Goal: Task Accomplishment & Management: Complete application form

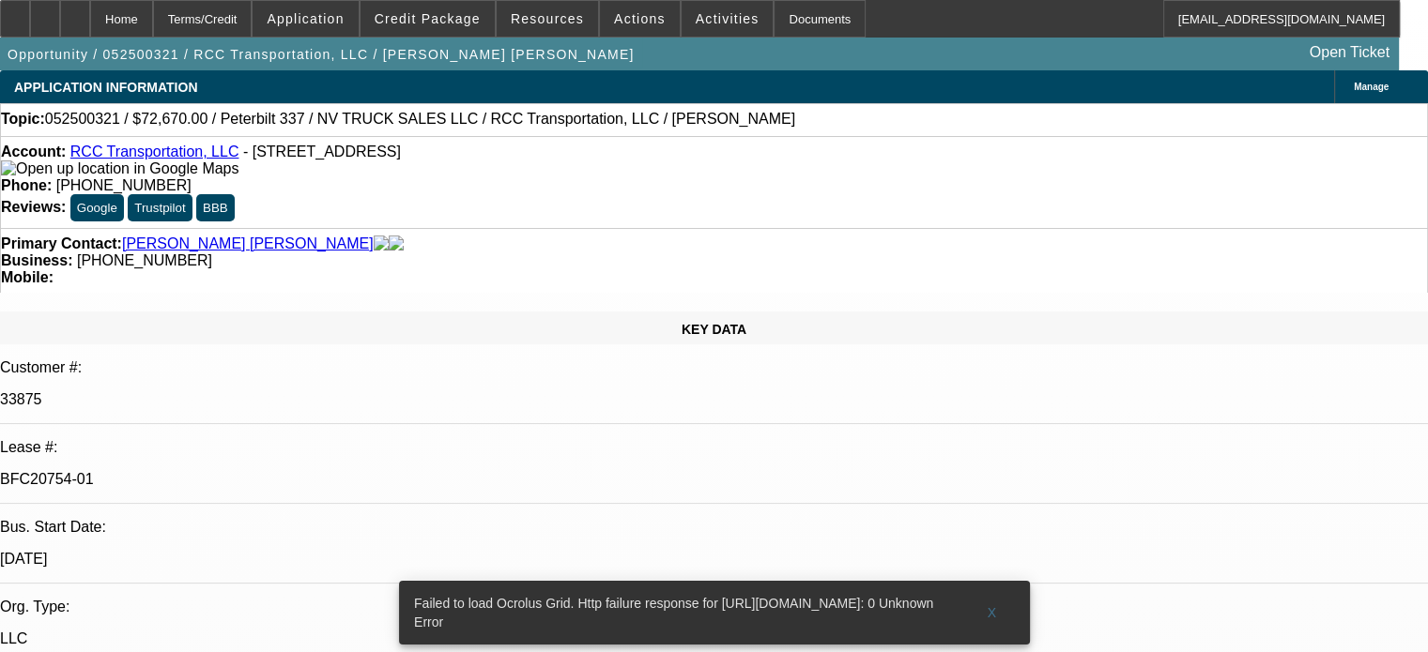
select select "0"
select select "2"
select select "0.1"
select select "0"
select select "2"
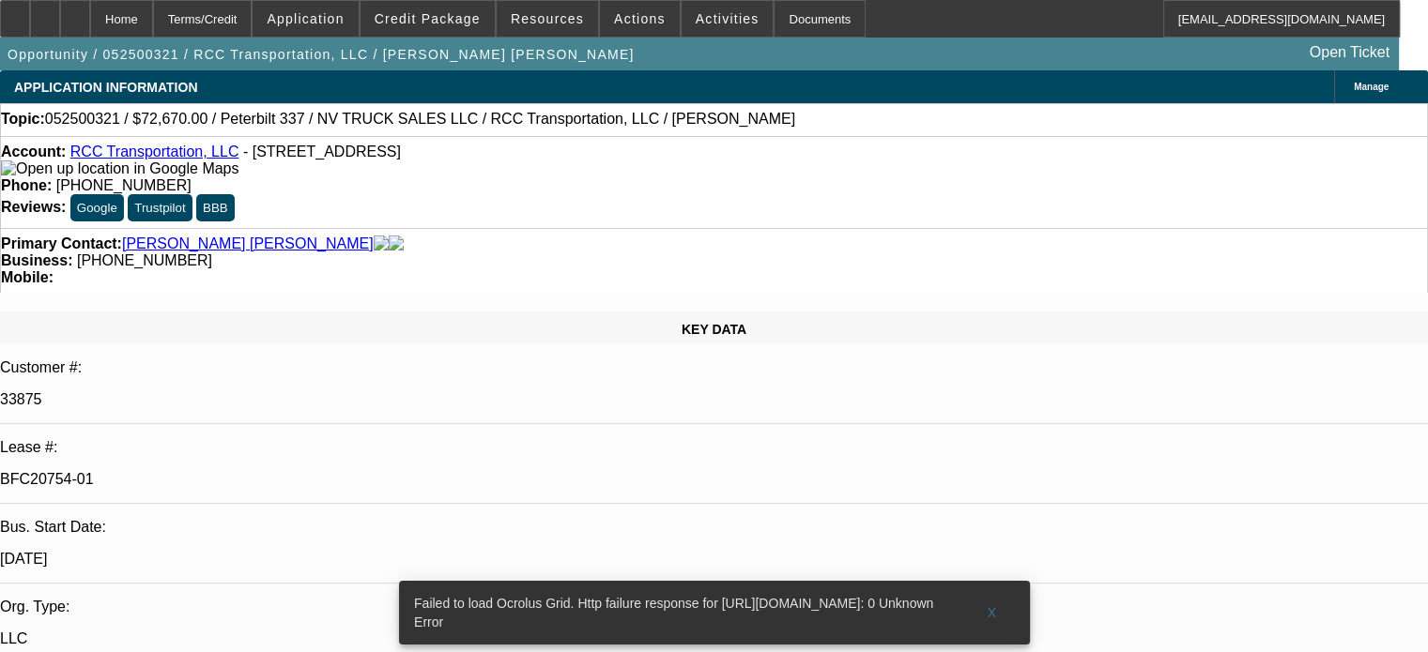
select select "0.1"
select select "0"
select select "2"
select select "0.1"
select select "2"
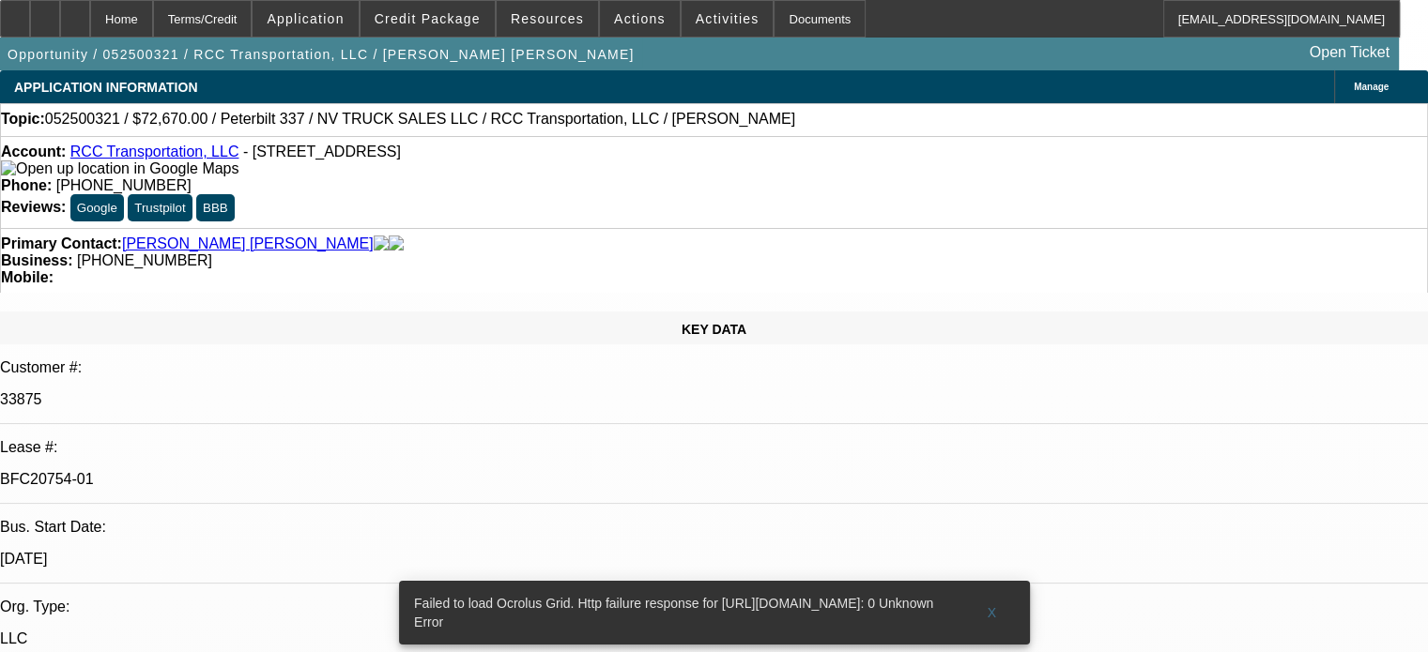
select select "0.1"
select select "2"
select select "4"
select select "2"
select select "4"
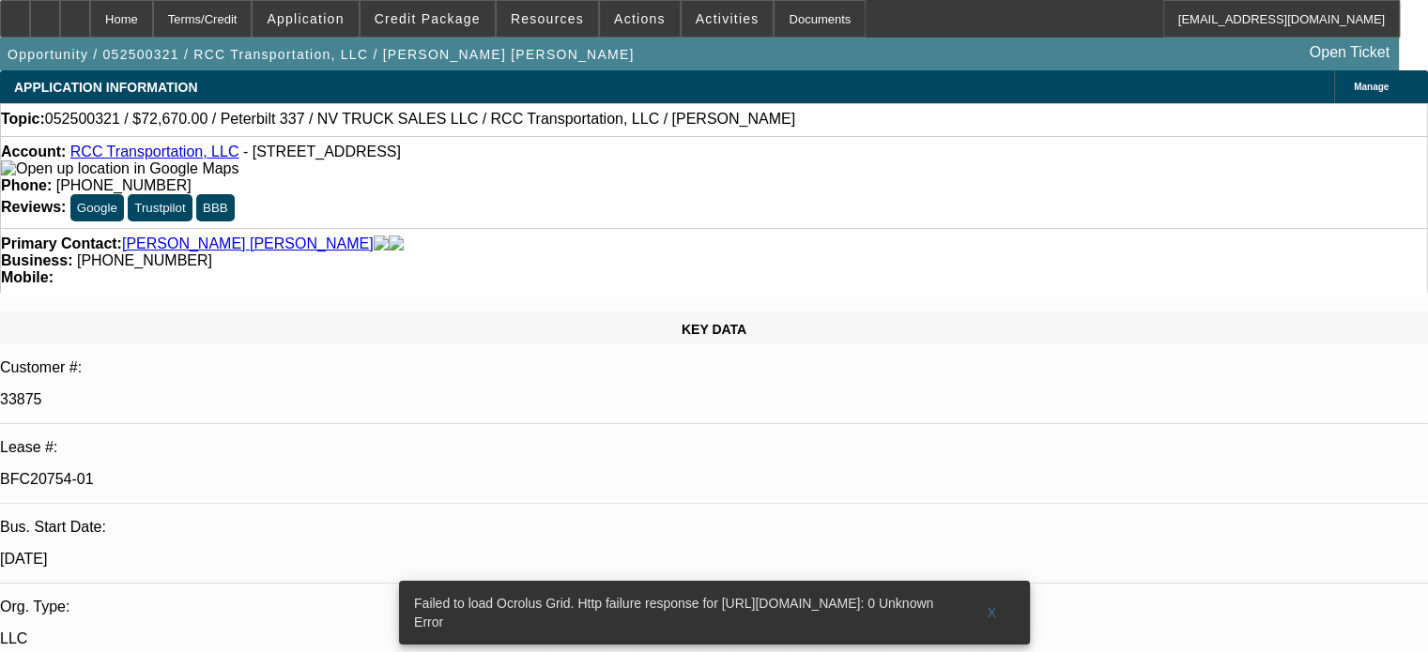
select select "2"
select select "4"
select select "2"
select select "4"
select select "1"
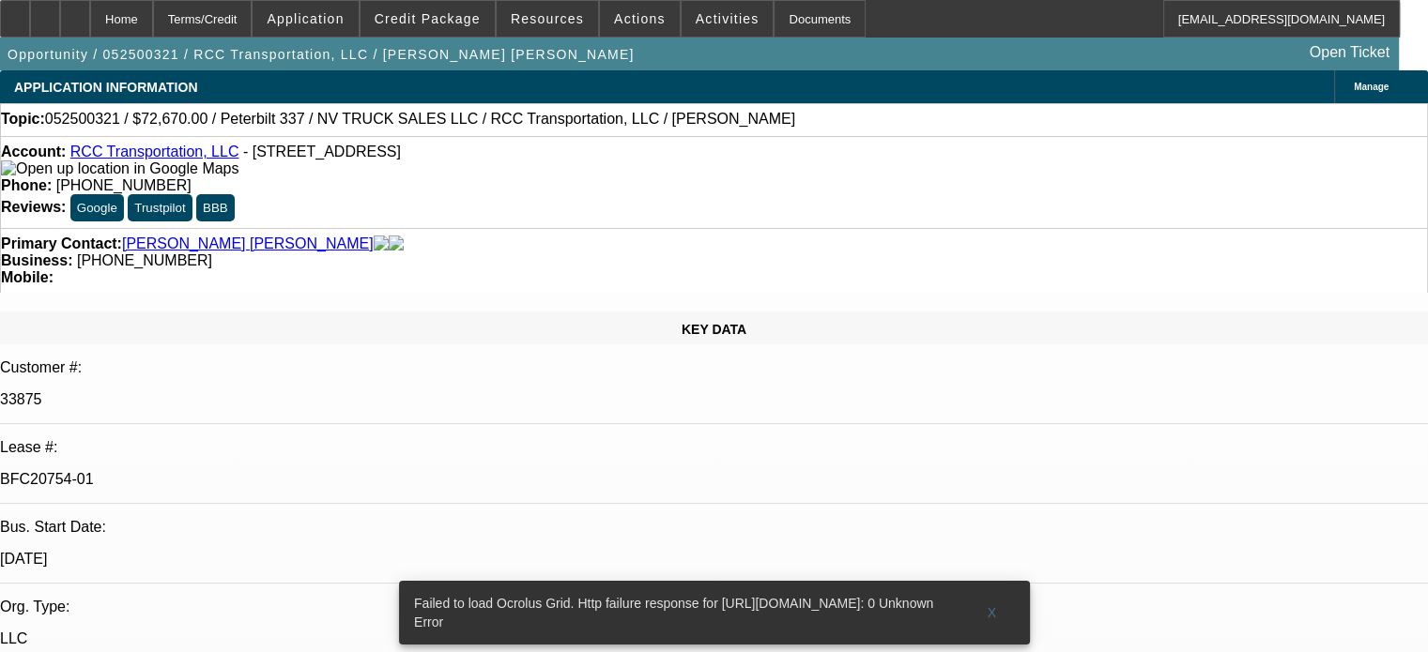
select select "1"
click at [991, 605] on span "X" at bounding box center [992, 612] width 10 height 15
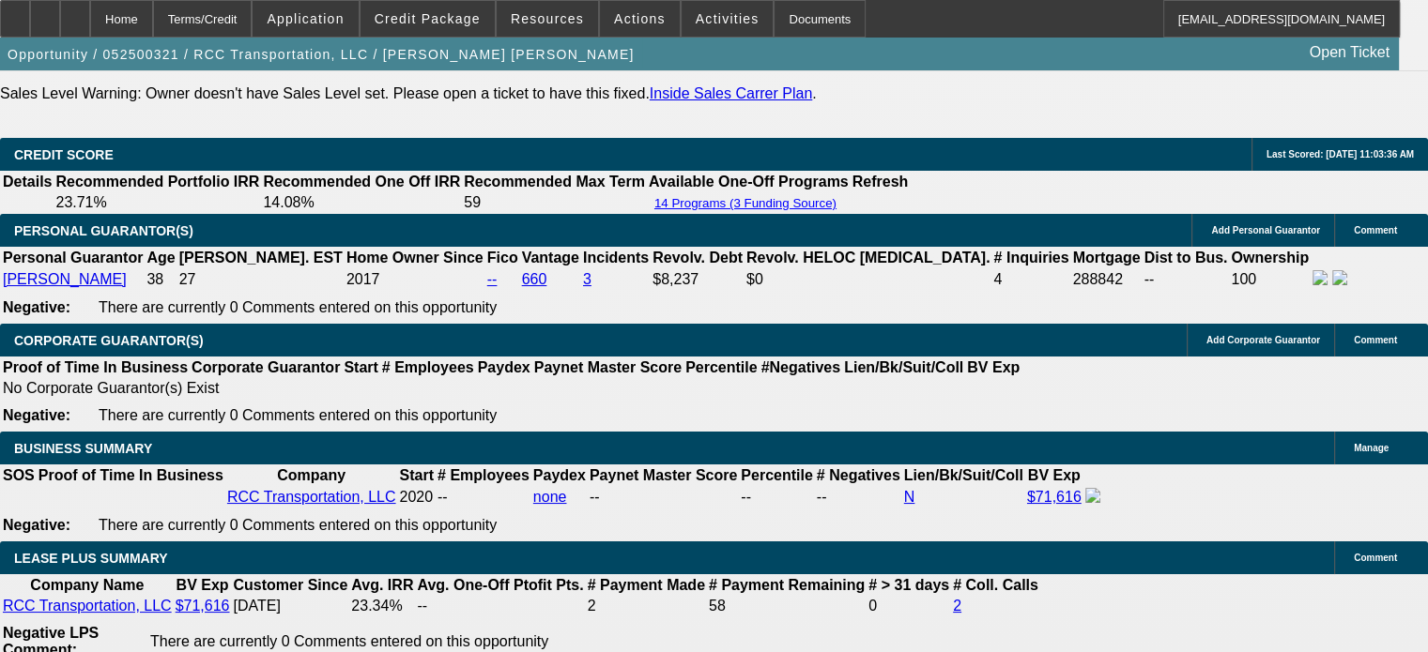
scroll to position [2722, 0]
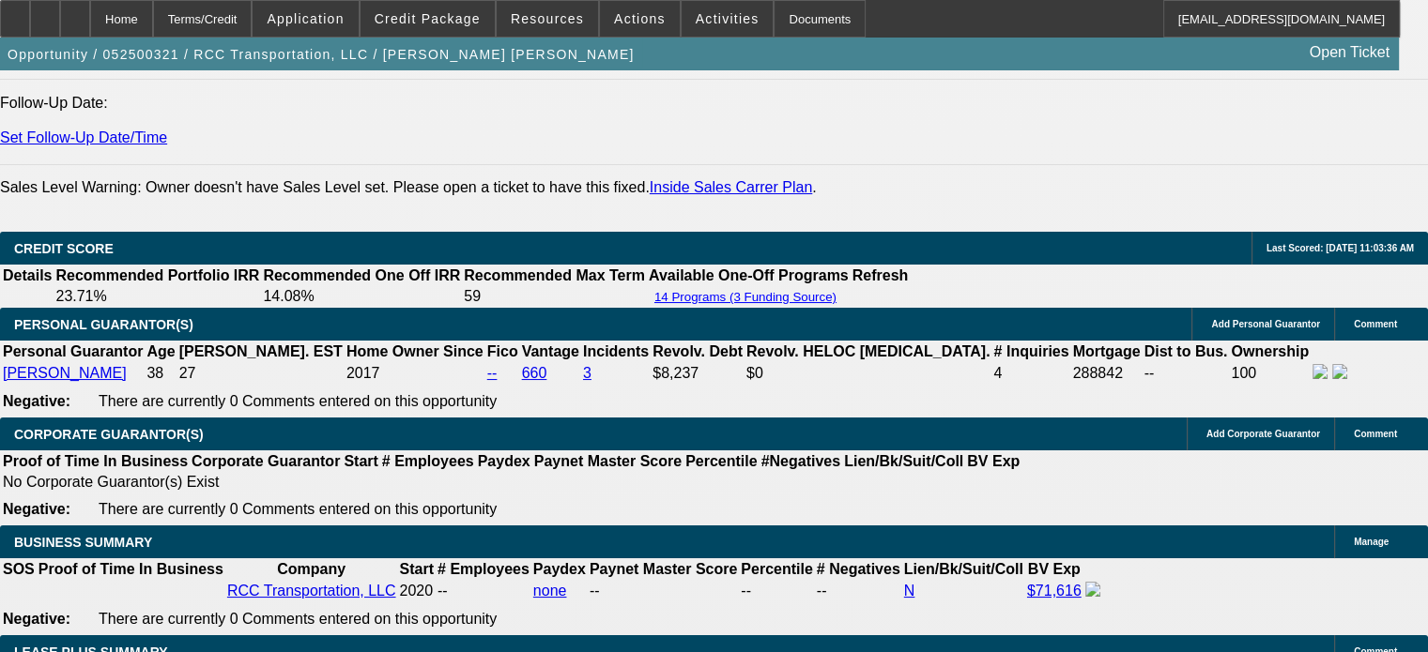
select select "0.1"
select select "0"
select select "0.1"
select select "4"
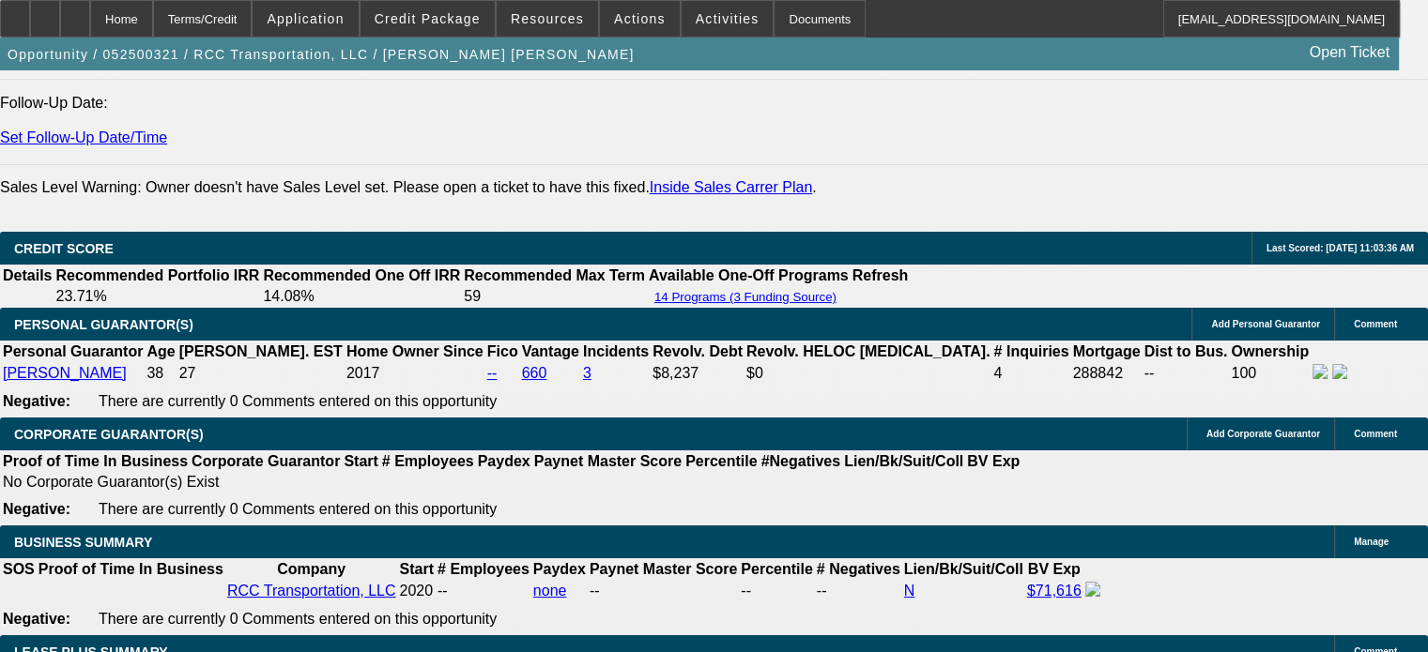
select select "0"
select select "2"
select select "0.1"
select select "4"
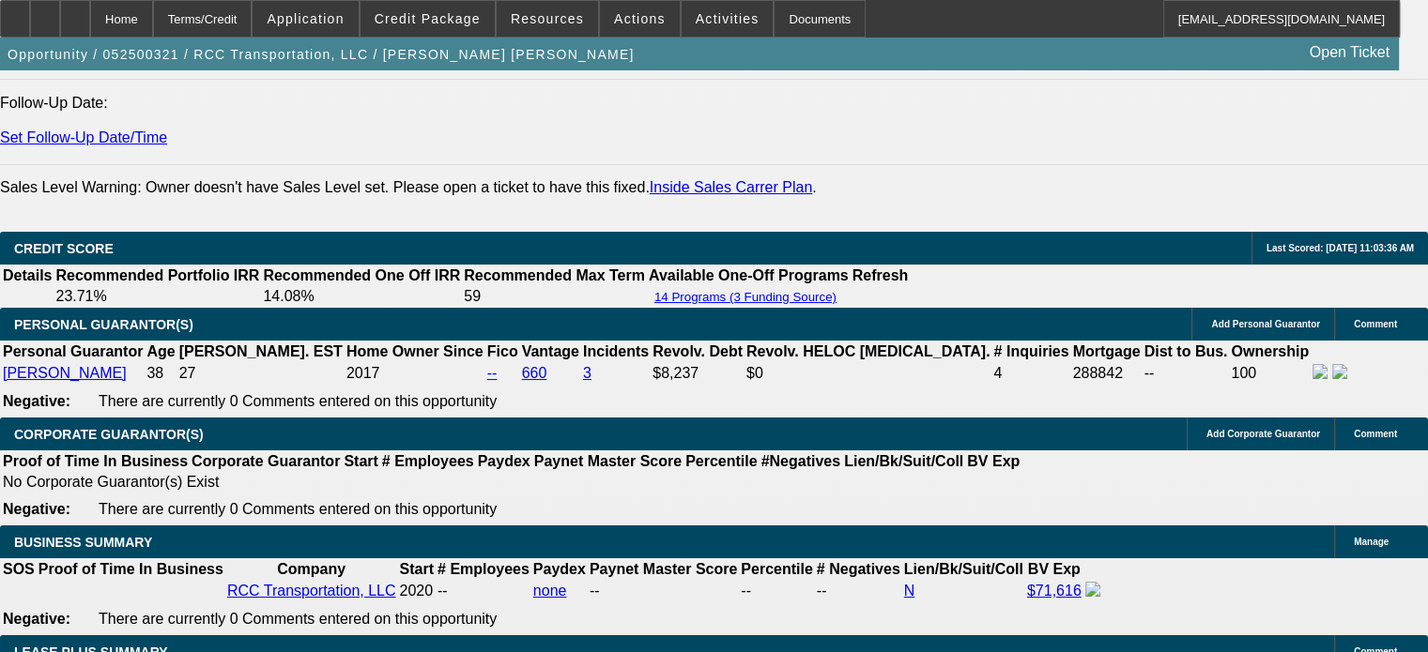
select select "0.1"
select select "2"
select select "0.1"
select select "4"
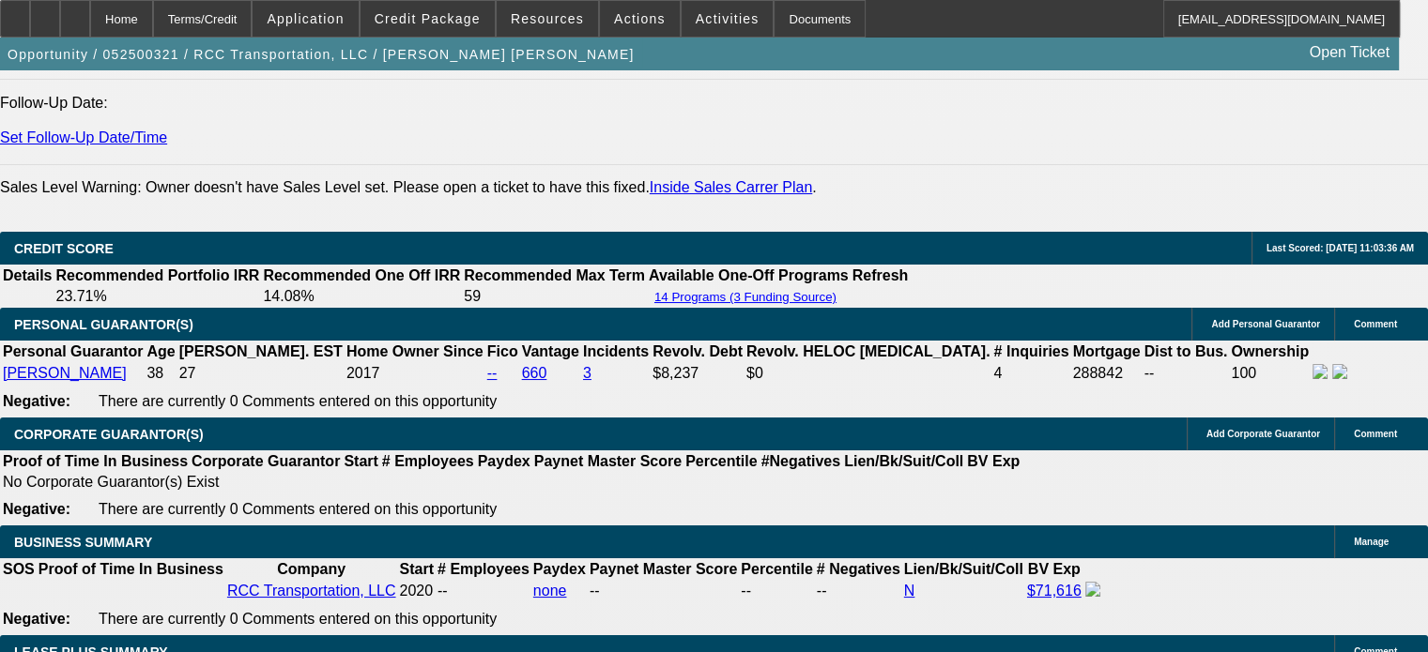
select select "0.1"
select select "2"
select select "0.1"
select select "4"
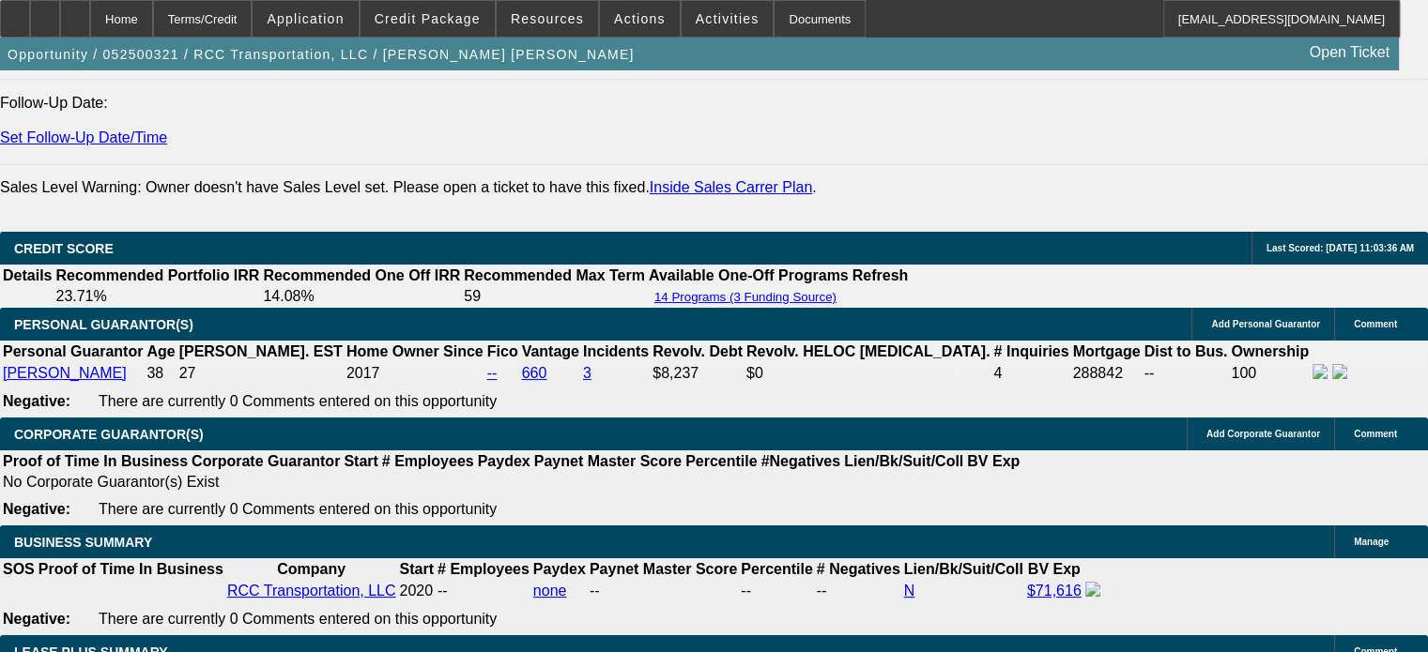
select select "1"
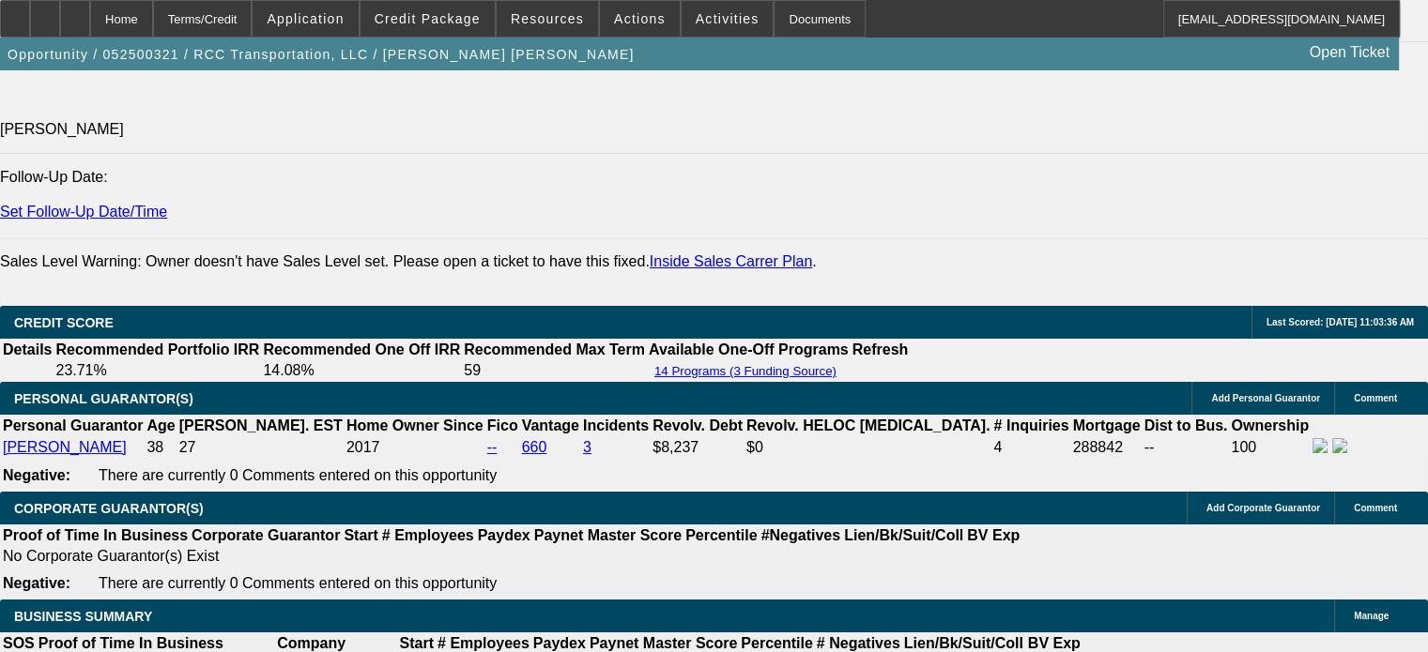
select select "0.1"
select select "0"
select select "0.1"
select select "4"
select select "0"
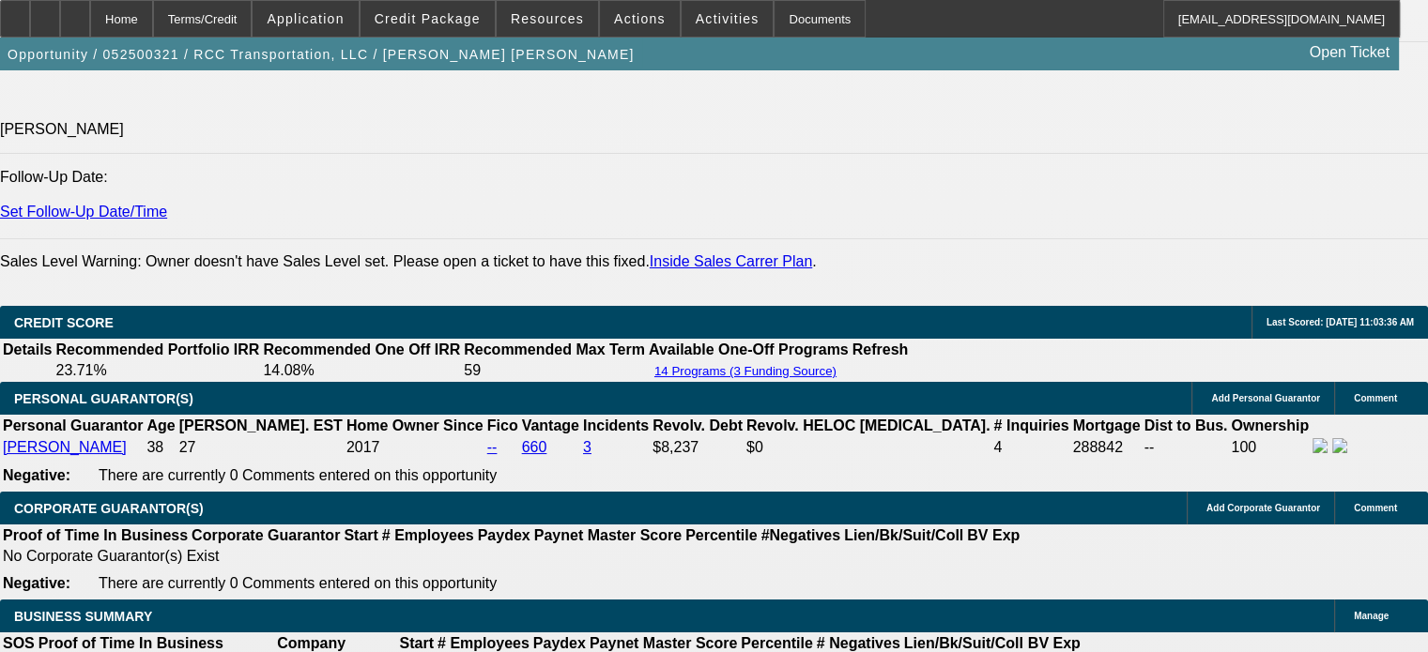
select select "2"
select select "0.1"
select select "4"
select select "0.1"
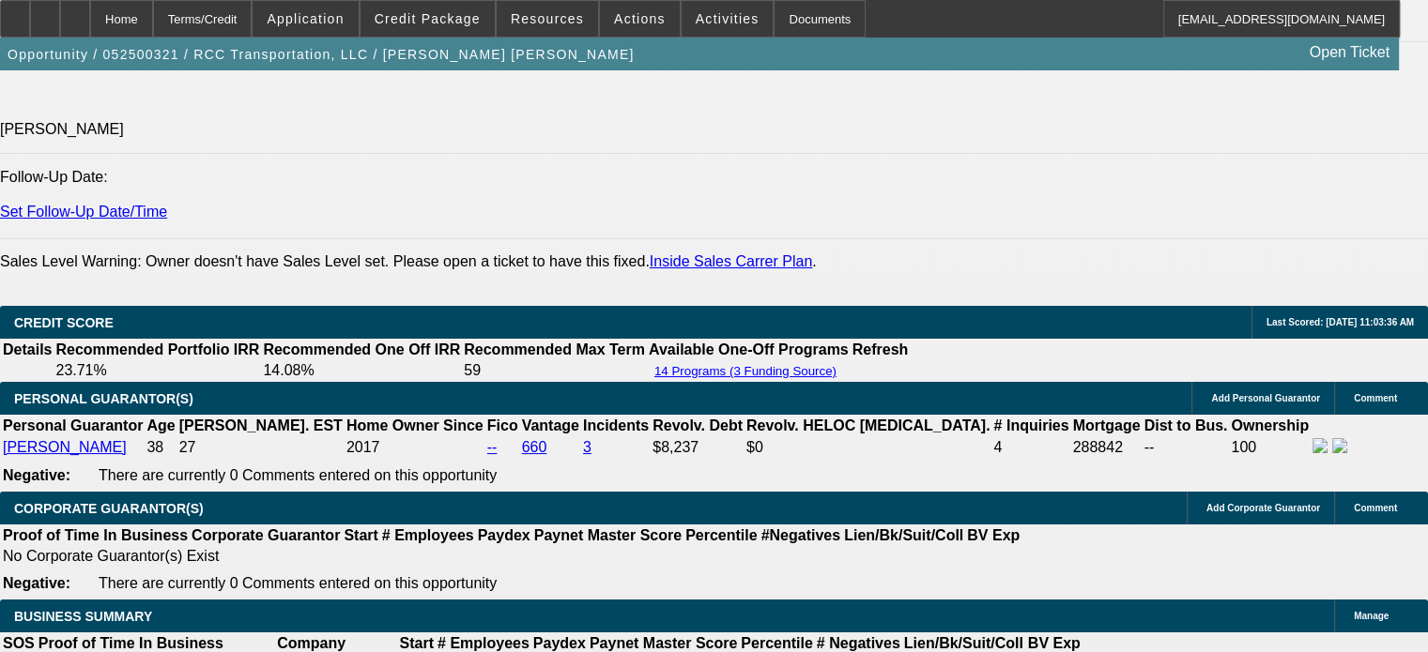
select select "2"
select select "0.1"
select select "4"
select select "0.1"
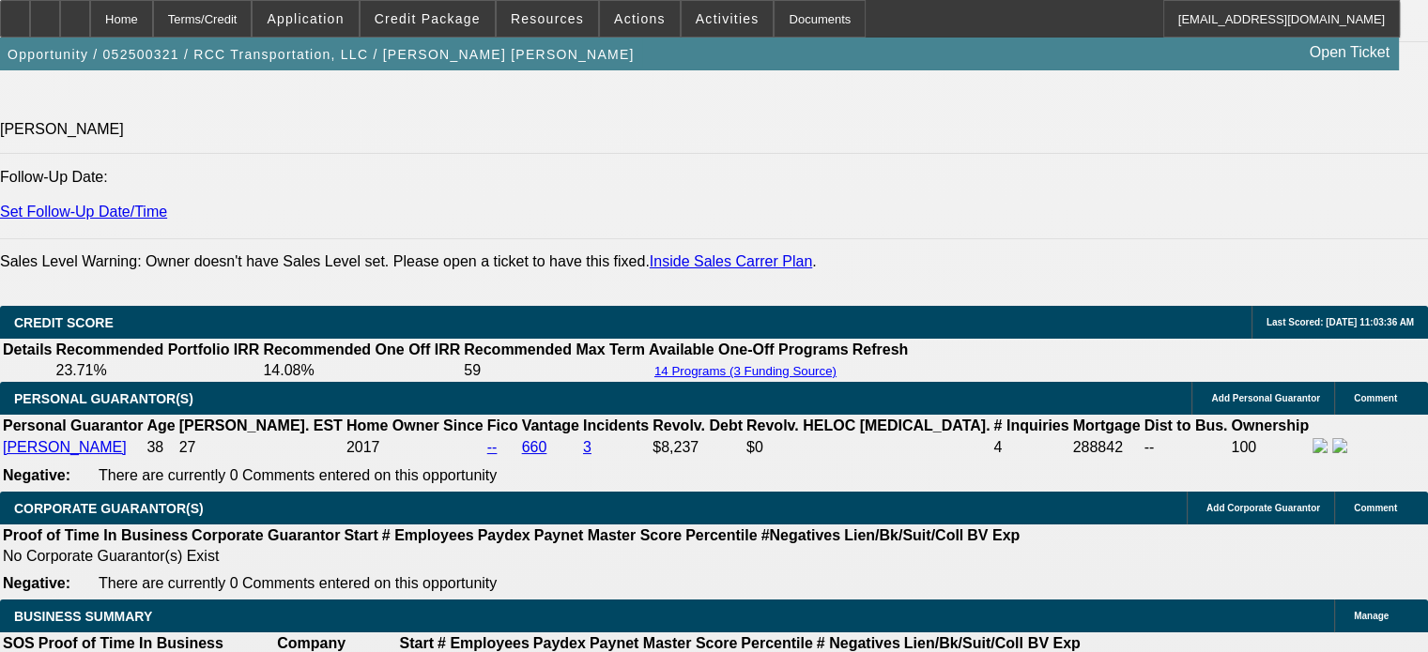
select select "2"
select select "0.1"
select select "4"
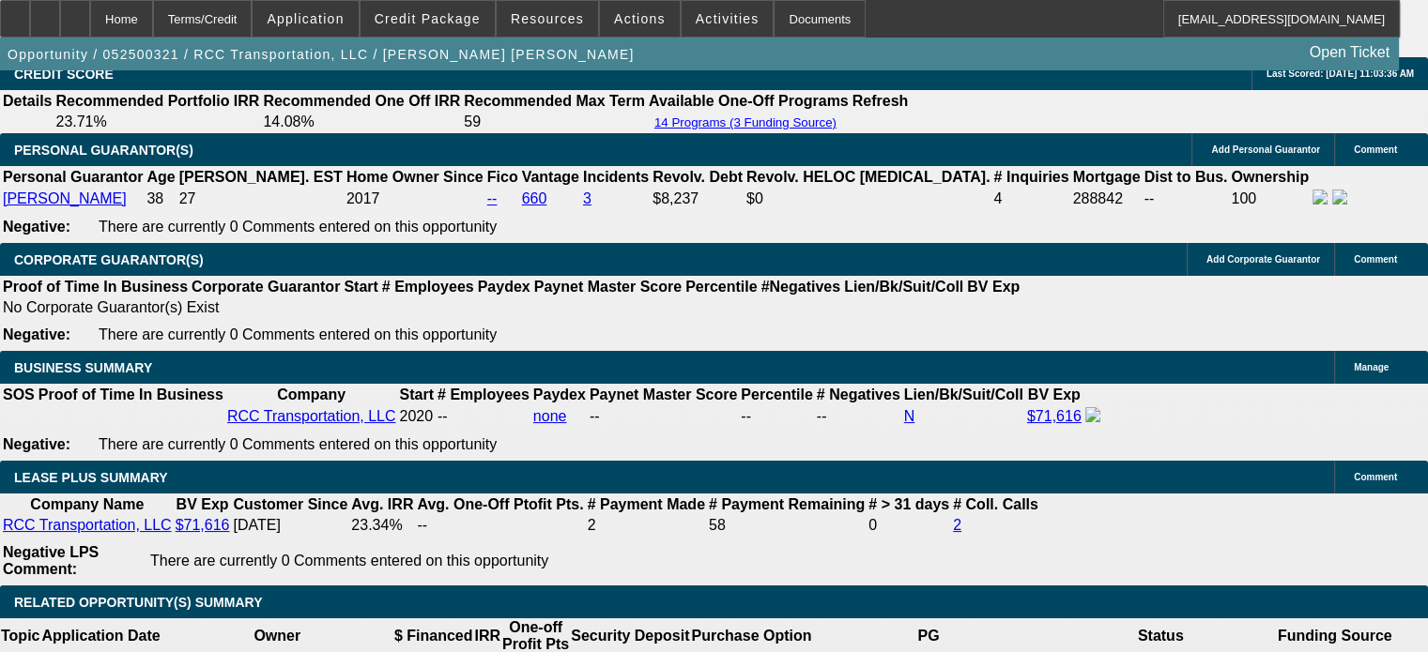
scroll to position [2910, 0]
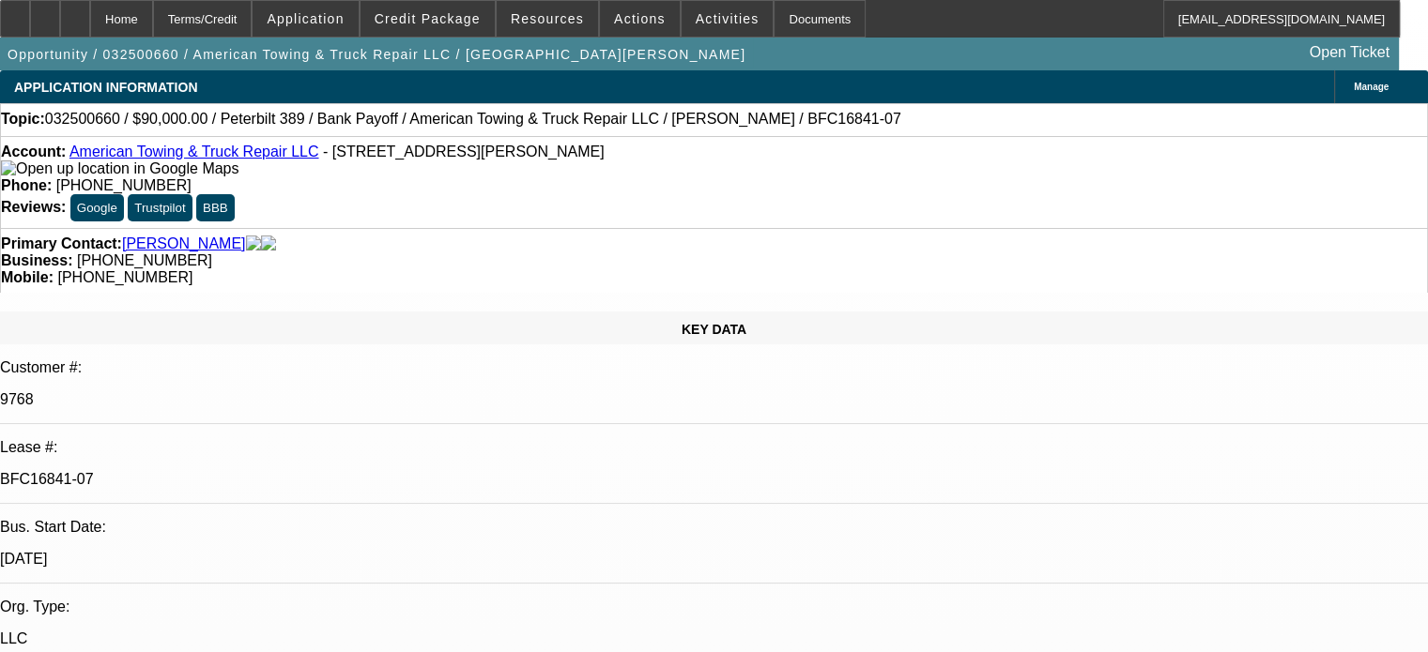
select select "0"
select select "2"
select select "0"
select select "6"
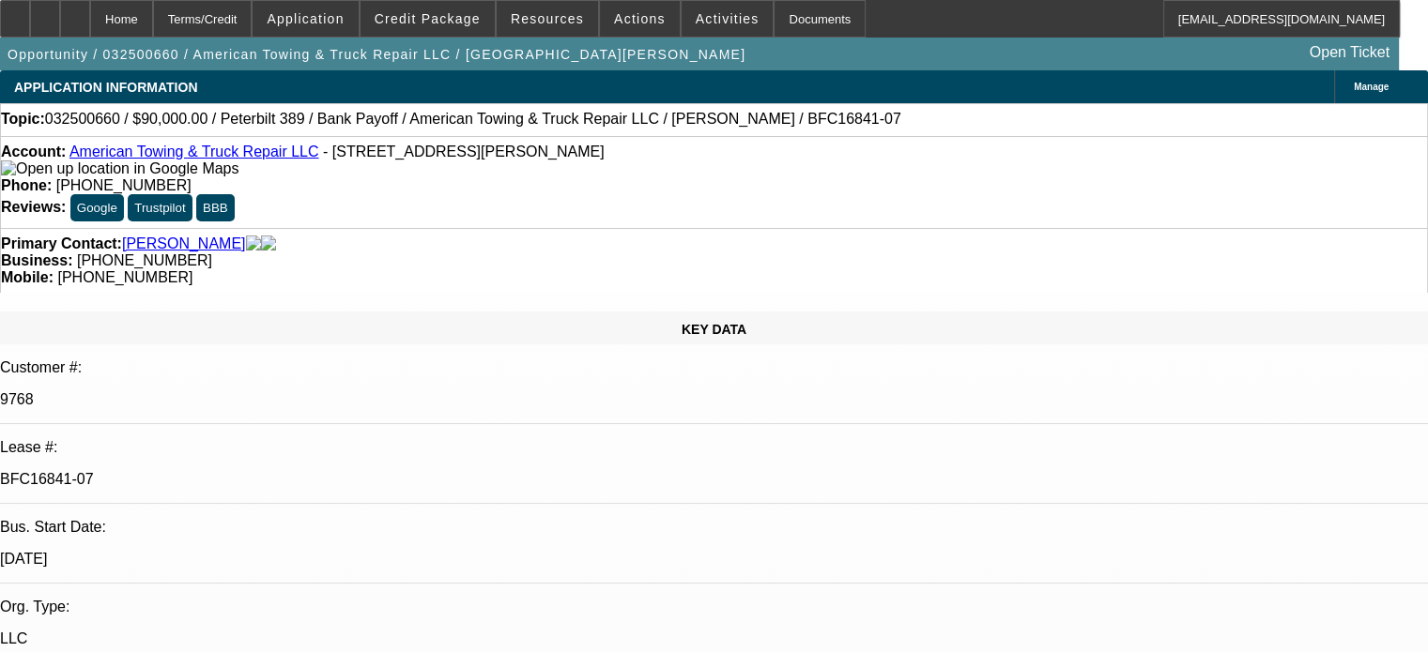
select select "0"
select select "2"
select select "0"
select select "6"
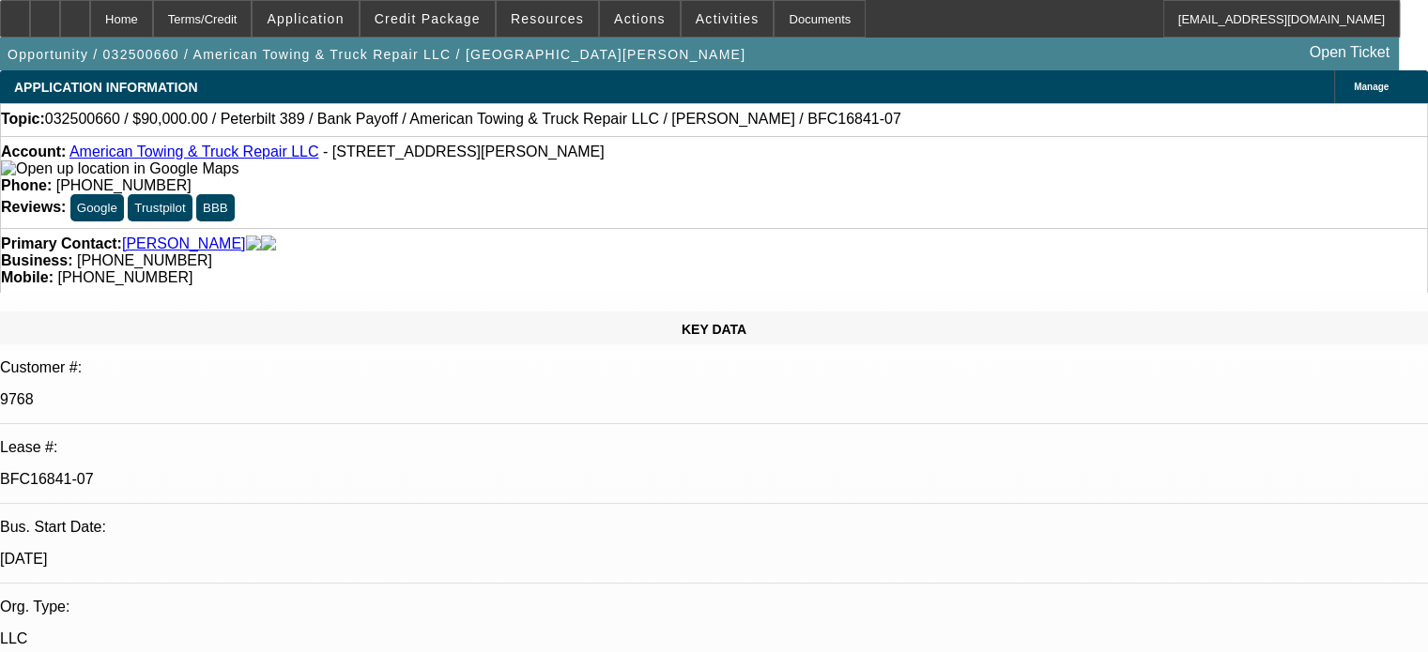
select select "0"
select select "2"
select select "0"
select select "6"
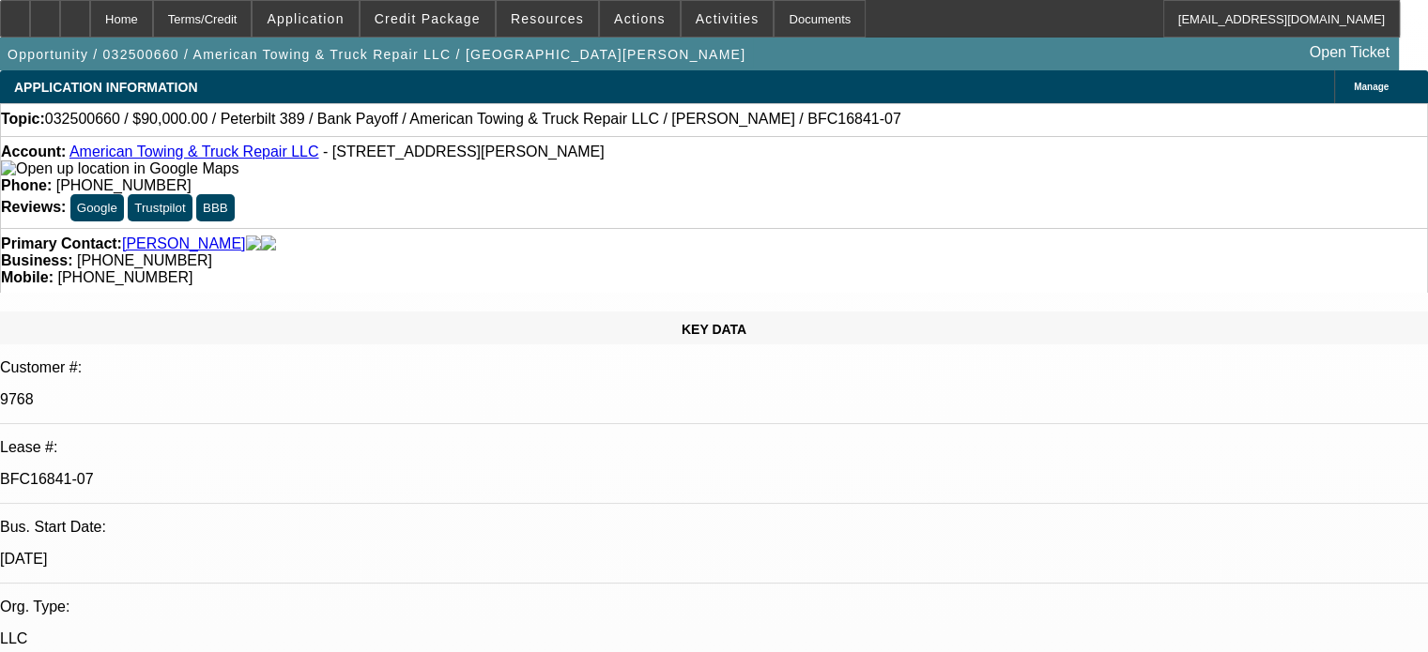
select select "0"
select select "2"
select select "0"
select select "6"
